Goal: Transaction & Acquisition: Purchase product/service

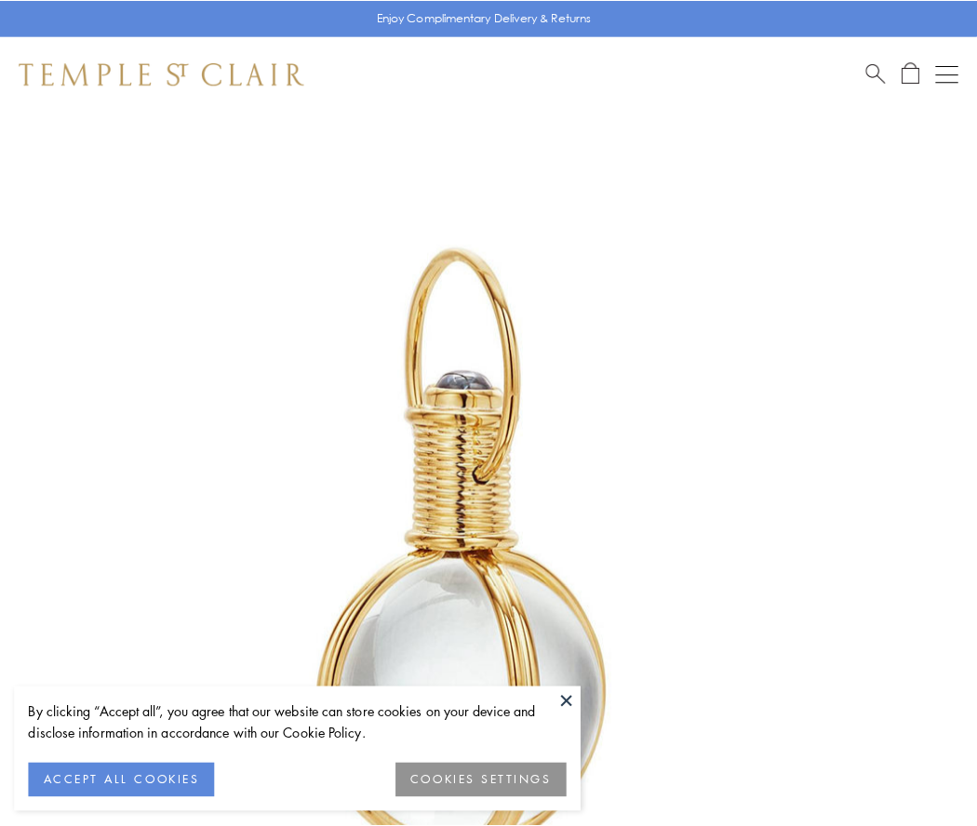
scroll to position [485, 0]
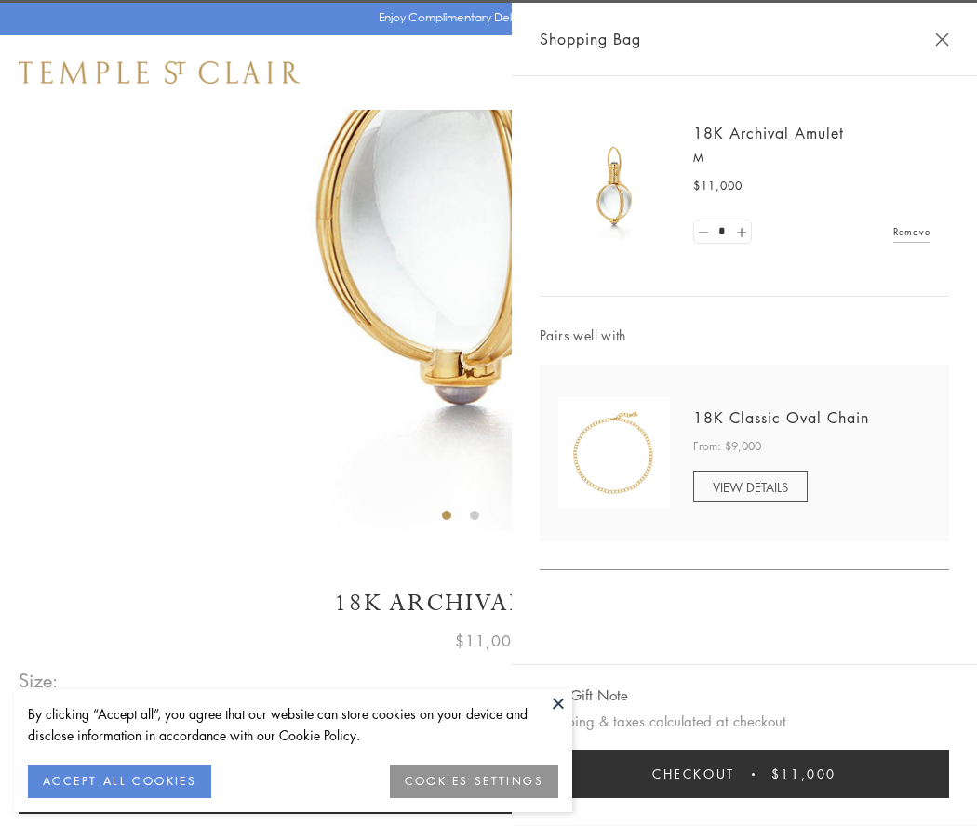
click at [744, 774] on button "Checkout $11,000" at bounding box center [743, 774] width 409 height 48
